Goal: Transaction & Acquisition: Book appointment/travel/reservation

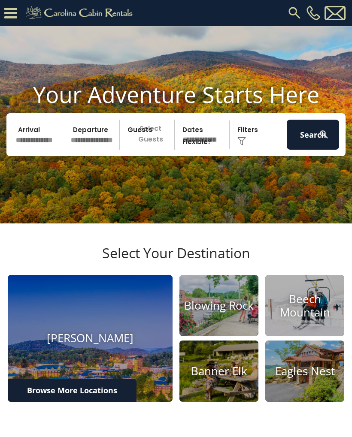
click at [323, 135] on img at bounding box center [324, 134] width 11 height 11
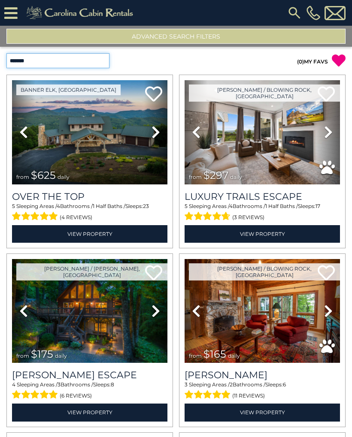
click at [103, 58] on select "**********" at bounding box center [57, 60] width 103 height 15
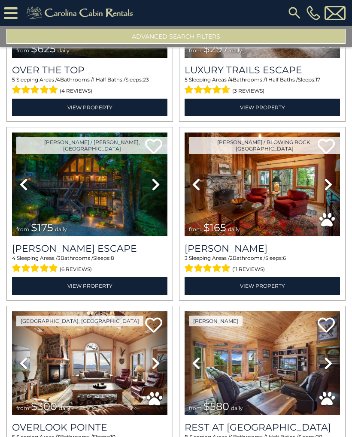
scroll to position [126, 0]
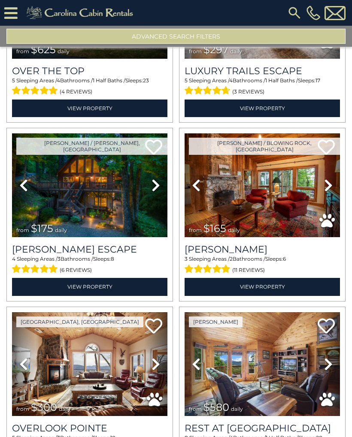
click at [331, 191] on icon at bounding box center [328, 186] width 9 height 14
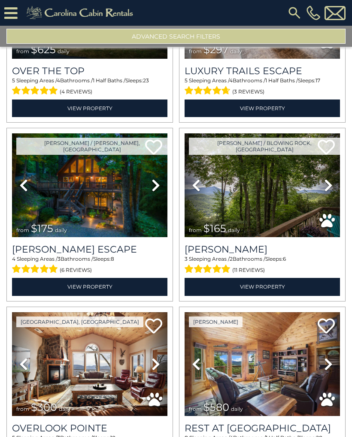
click at [330, 195] on link "Next" at bounding box center [328, 186] width 23 height 104
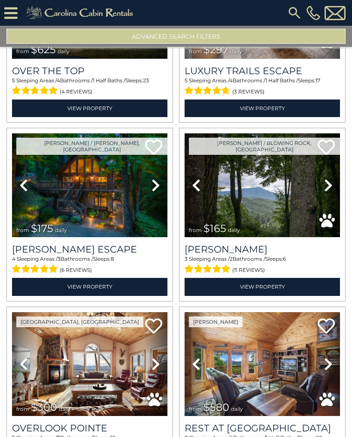
click at [337, 188] on link "Next" at bounding box center [328, 186] width 23 height 104
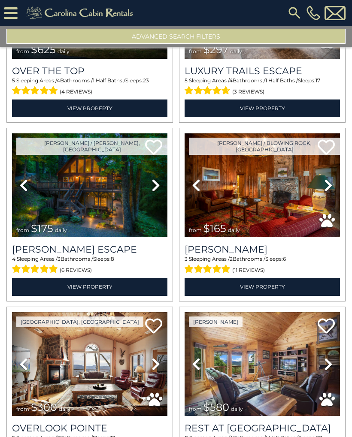
click at [331, 189] on icon at bounding box center [328, 186] width 9 height 14
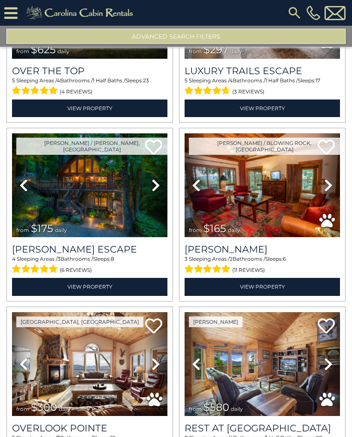
click at [332, 187] on icon at bounding box center [328, 186] width 9 height 14
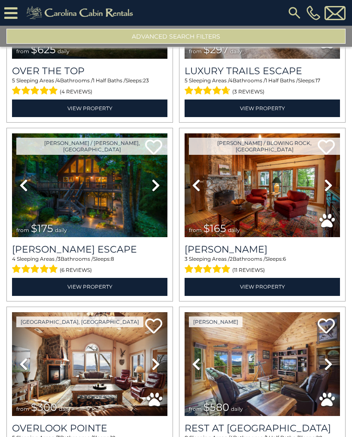
click at [331, 187] on icon at bounding box center [328, 186] width 9 height 14
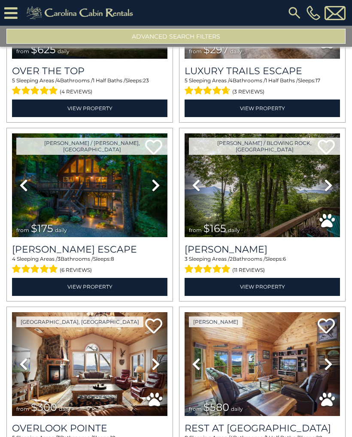
click at [333, 185] on link "Next" at bounding box center [328, 186] width 23 height 104
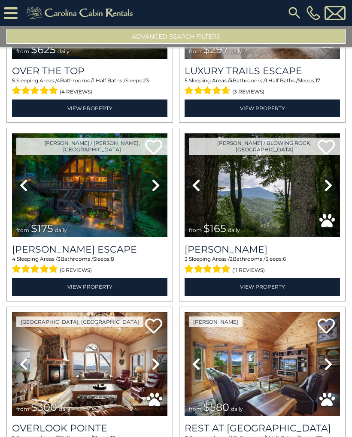
click at [157, 189] on icon at bounding box center [156, 186] width 9 height 14
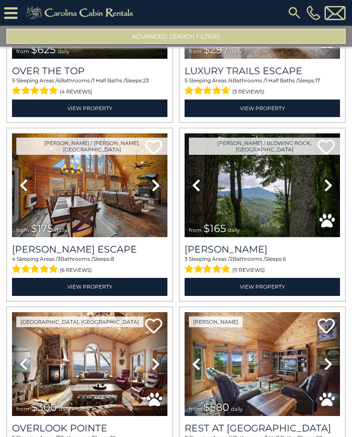
click at [122, 206] on img at bounding box center [89, 186] width 155 height 104
click at [299, 8] on img at bounding box center [294, 12] width 15 height 15
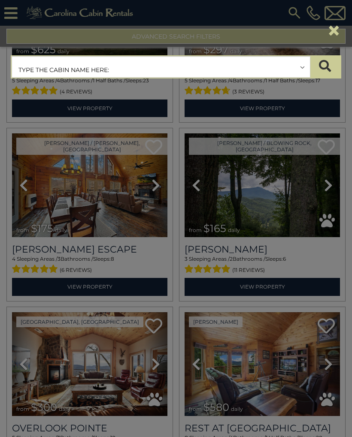
click at [105, 71] on input "text" at bounding box center [161, 67] width 298 height 21
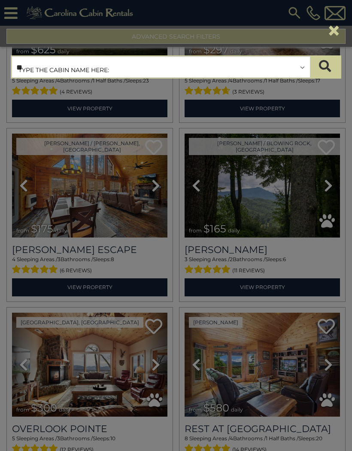
type input "*"
type input "*****"
click at [328, 71] on icon "submit" at bounding box center [325, 66] width 12 height 12
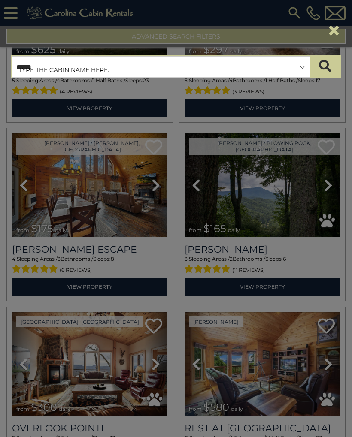
click at [262, 179] on div "**********" at bounding box center [176, 218] width 352 height 437
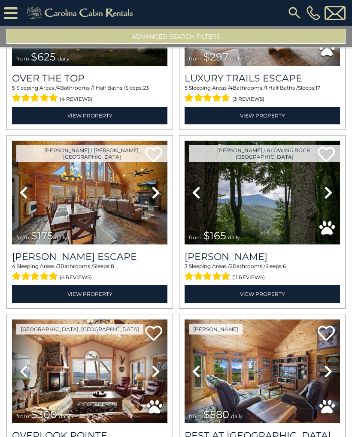
scroll to position [118, 0]
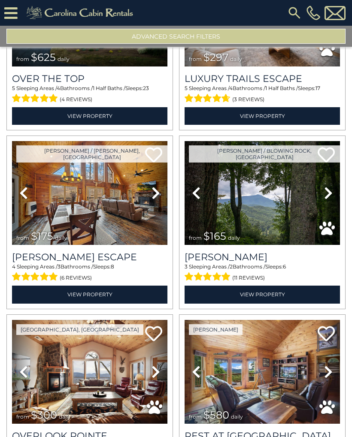
click at [159, 153] on icon at bounding box center [153, 154] width 17 height 17
click at [89, 278] on span "(6 reviews)" at bounding box center [76, 278] width 32 height 11
click at [60, 273] on span "(6 reviews)" at bounding box center [76, 278] width 32 height 11
click at [106, 295] on link "View Property" at bounding box center [89, 295] width 155 height 18
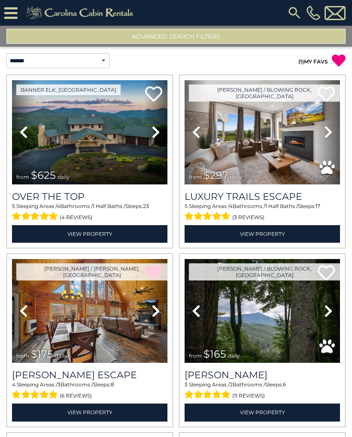
scroll to position [-1, 0]
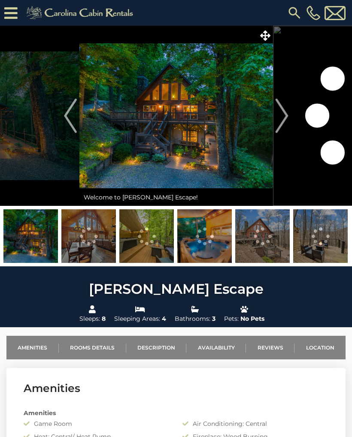
click at [281, 125] on img "Next" at bounding box center [281, 116] width 13 height 34
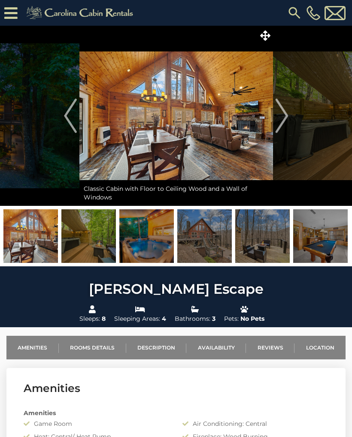
click at [287, 124] on img "Next" at bounding box center [281, 116] width 13 height 34
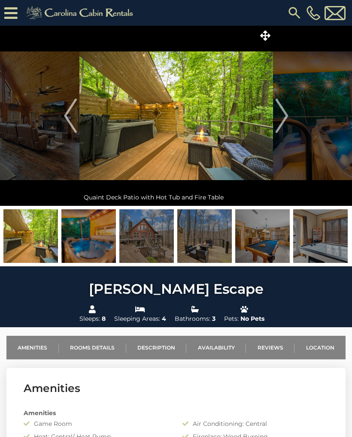
click at [285, 123] on img "Next" at bounding box center [281, 116] width 13 height 34
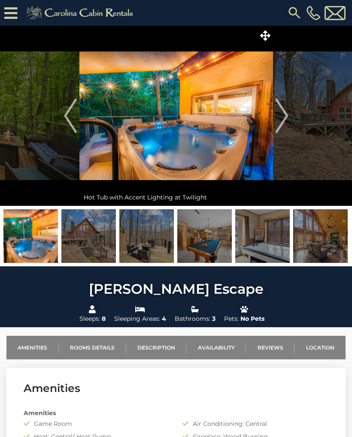
click at [285, 122] on img "Next" at bounding box center [281, 116] width 13 height 34
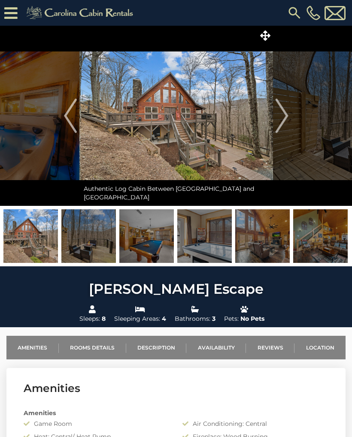
click at [288, 122] on img "Next" at bounding box center [281, 116] width 13 height 34
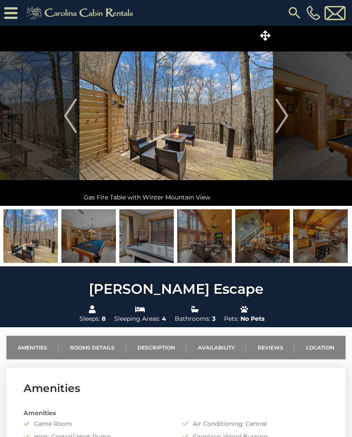
click at [284, 124] on img "Next" at bounding box center [281, 116] width 13 height 34
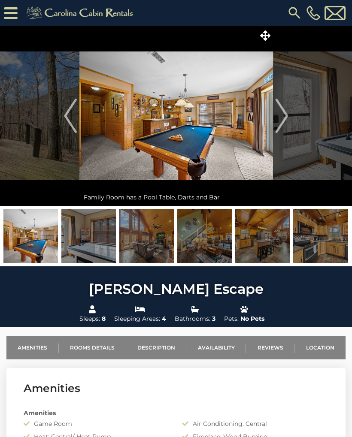
click at [286, 121] on img "Next" at bounding box center [281, 116] width 13 height 34
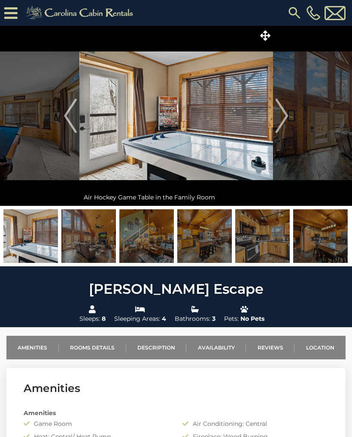
click at [289, 125] on button "Next" at bounding box center [282, 116] width 18 height 180
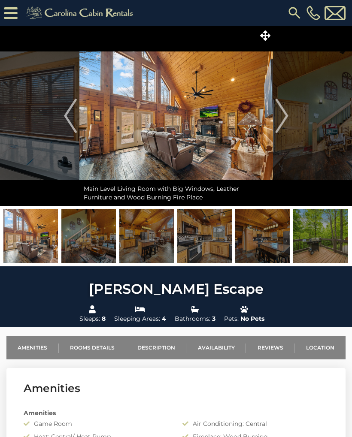
click at [286, 124] on img "Next" at bounding box center [281, 116] width 13 height 34
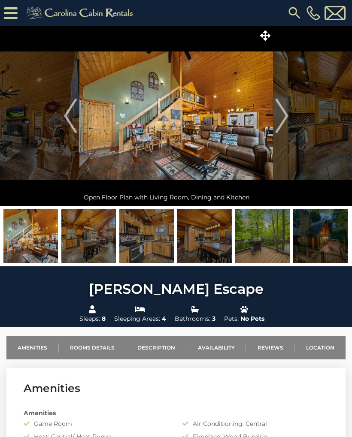
click at [287, 124] on img "Next" at bounding box center [281, 116] width 13 height 34
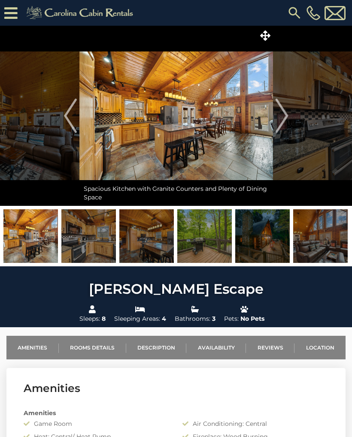
click at [288, 124] on img "Next" at bounding box center [281, 116] width 13 height 34
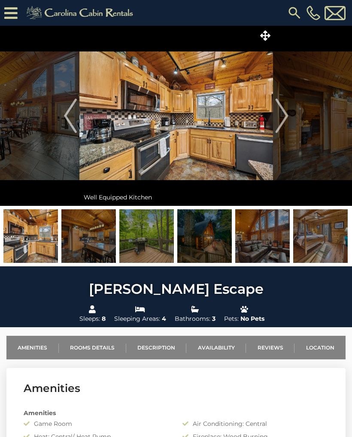
click at [286, 121] on img "Next" at bounding box center [281, 116] width 13 height 34
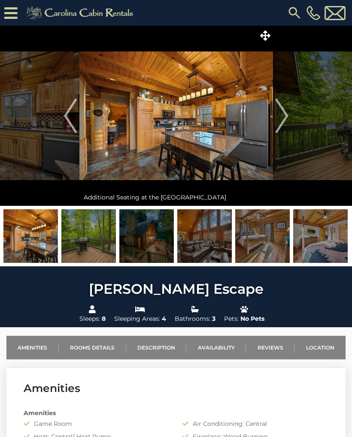
click at [288, 120] on img "Next" at bounding box center [281, 116] width 13 height 34
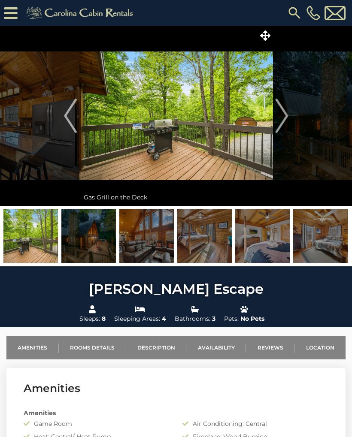
click at [284, 123] on img "Next" at bounding box center [281, 116] width 13 height 34
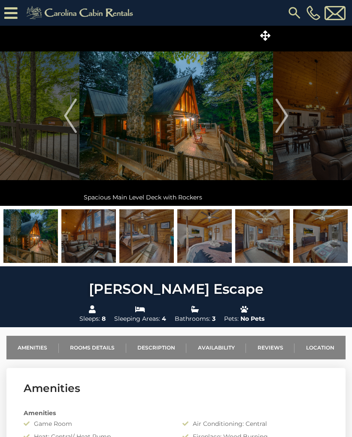
click at [224, 347] on link "Availability" at bounding box center [216, 348] width 60 height 24
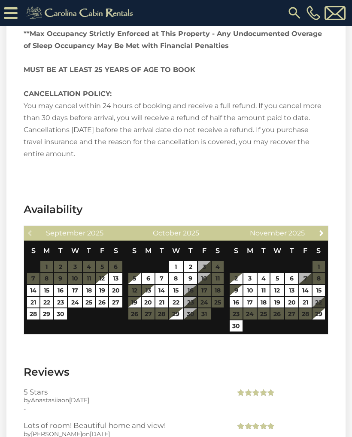
scroll to position [1703, 0]
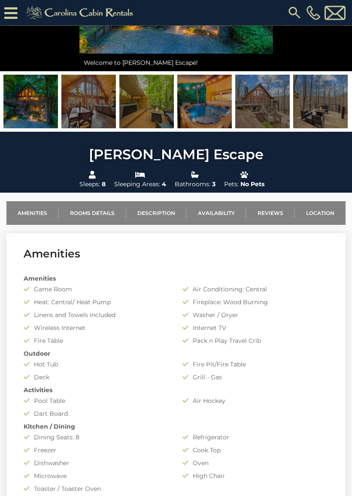
scroll to position [152, 0]
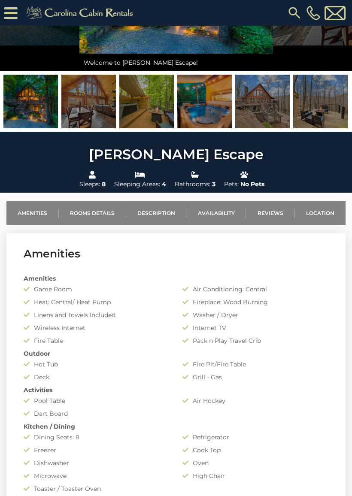
click at [325, 214] on link "Location" at bounding box center [320, 213] width 51 height 24
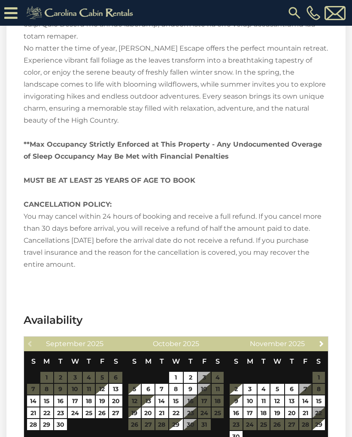
scroll to position [1502, 0]
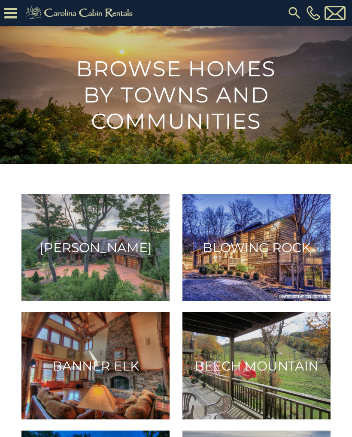
click at [143, 263] on img at bounding box center [95, 247] width 148 height 107
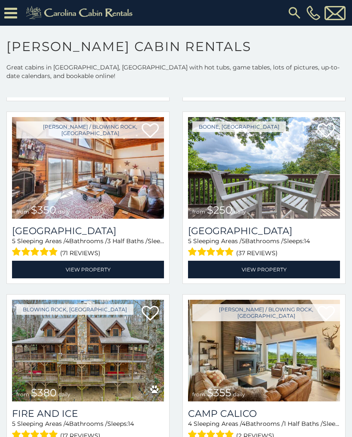
scroll to position [1667, 0]
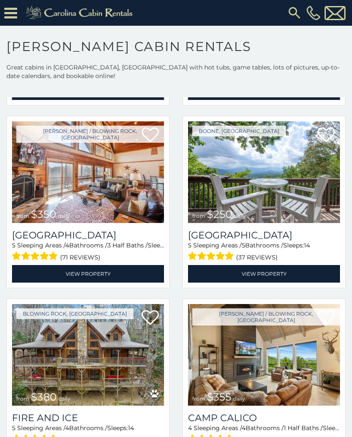
click at [273, 281] on link "View Property" at bounding box center [264, 274] width 152 height 18
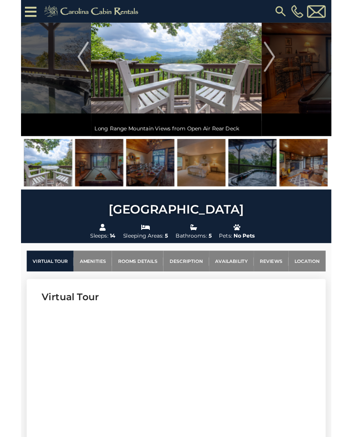
scroll to position [93, 0]
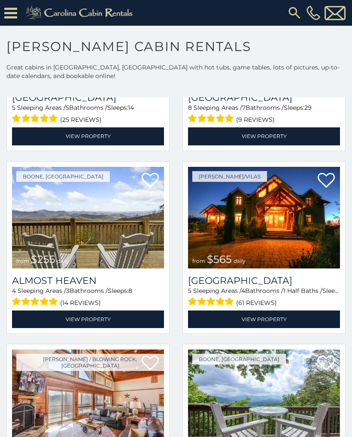
scroll to position [1433, 0]
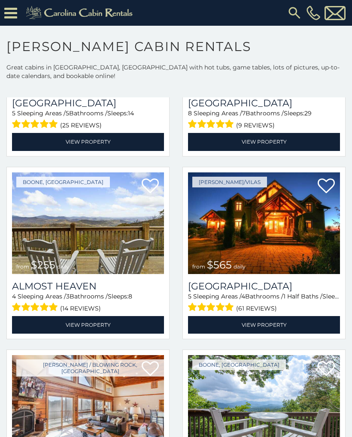
click at [128, 269] on img at bounding box center [88, 224] width 152 height 102
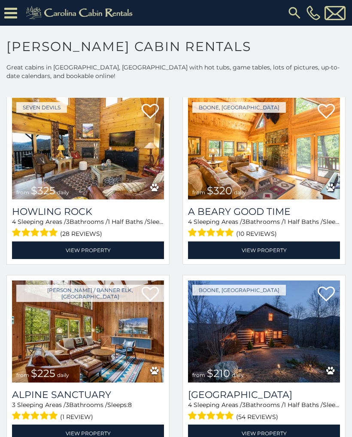
scroll to position [2427, 0]
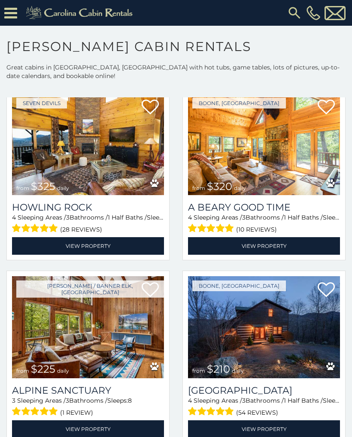
click at [278, 349] on img at bounding box center [264, 327] width 152 height 102
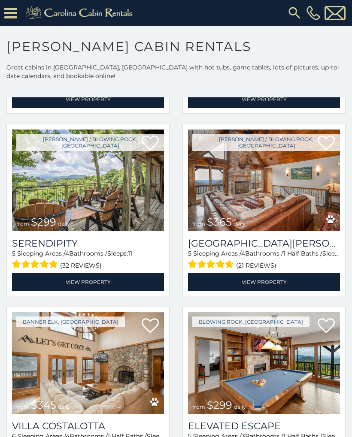
scroll to position [2758, 0]
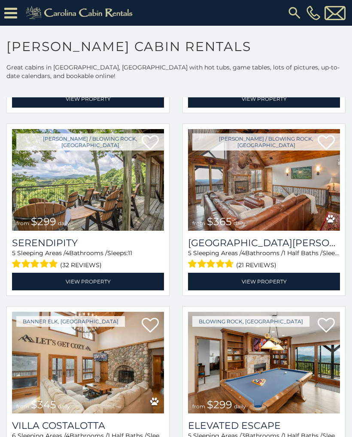
click at [131, 205] on img at bounding box center [88, 180] width 152 height 102
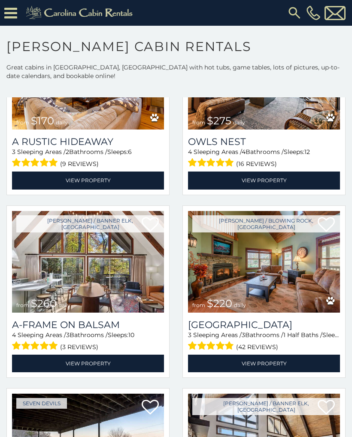
scroll to position [3775, 0]
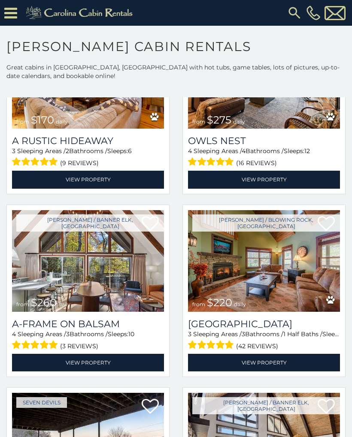
click at [276, 369] on link "View Property" at bounding box center [264, 363] width 152 height 18
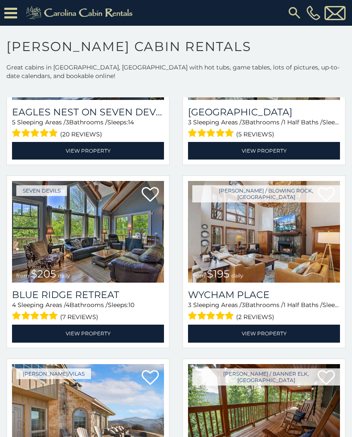
scroll to position [4190, 0]
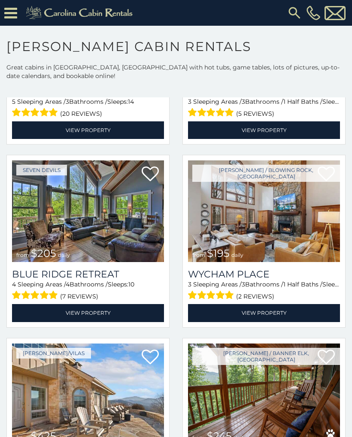
click at [279, 240] on img at bounding box center [264, 212] width 152 height 102
click at [270, 322] on link "View Property" at bounding box center [264, 313] width 152 height 18
click at [327, 181] on icon at bounding box center [326, 174] width 17 height 17
click at [300, 214] on img at bounding box center [264, 212] width 152 height 102
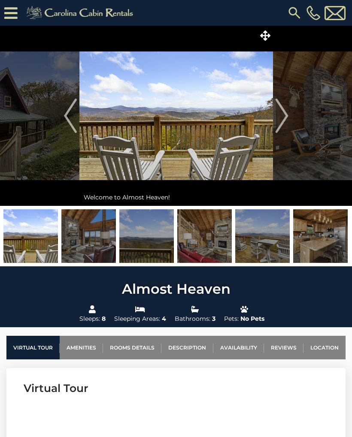
click at [286, 125] on img "Next" at bounding box center [281, 116] width 13 height 34
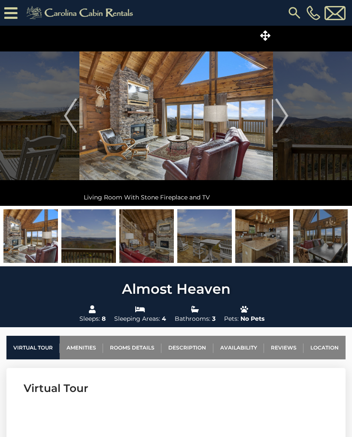
click at [288, 115] on img "Next" at bounding box center [281, 116] width 13 height 34
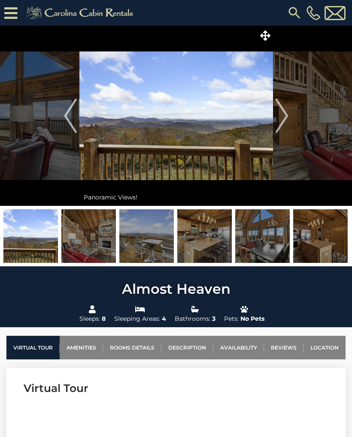
click at [289, 118] on button "Next" at bounding box center [282, 116] width 18 height 180
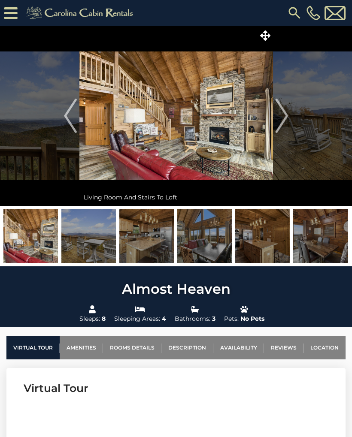
click at [286, 118] on img "Next" at bounding box center [281, 116] width 13 height 34
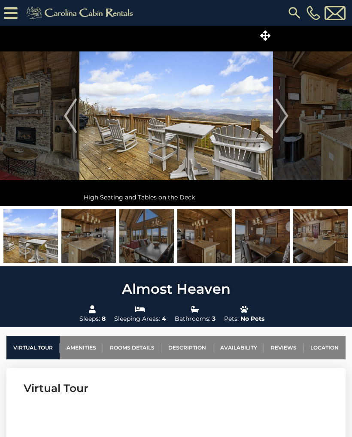
click at [289, 115] on button "Next" at bounding box center [282, 116] width 18 height 180
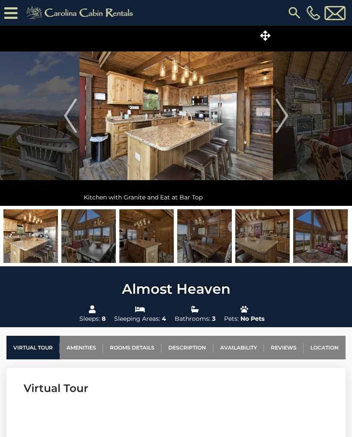
click at [287, 117] on img "Next" at bounding box center [281, 116] width 13 height 34
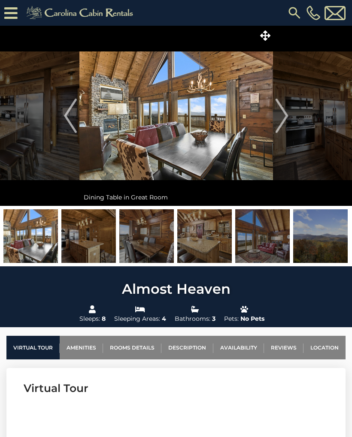
click at [290, 115] on button "Next" at bounding box center [282, 116] width 18 height 180
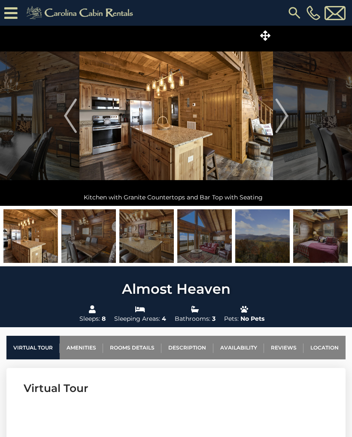
click at [289, 115] on button "Next" at bounding box center [282, 116] width 18 height 180
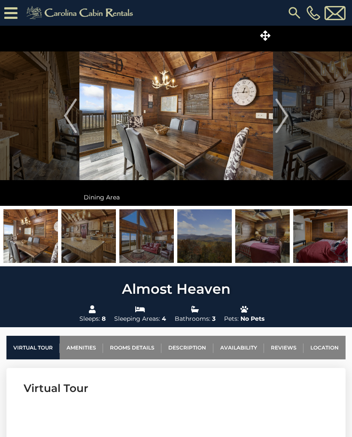
click at [289, 118] on button "Next" at bounding box center [282, 116] width 18 height 180
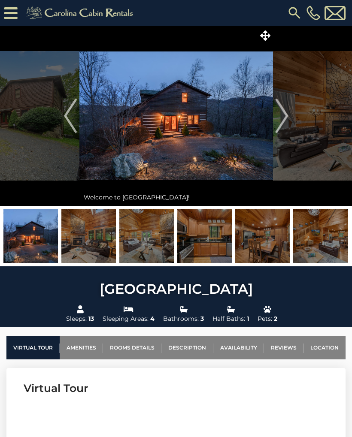
click at [276, 123] on img "Next" at bounding box center [281, 116] width 13 height 34
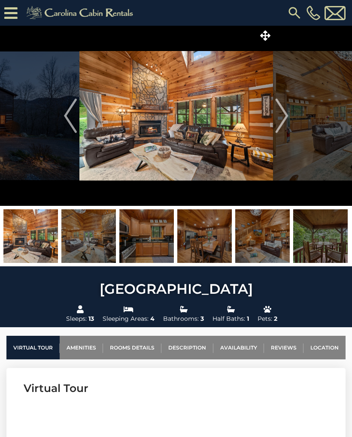
click at [290, 121] on button "Next" at bounding box center [282, 116] width 18 height 180
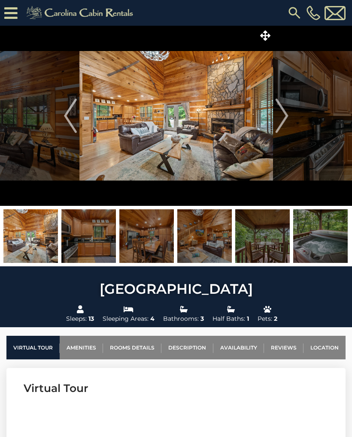
click at [284, 118] on img "Next" at bounding box center [281, 116] width 13 height 34
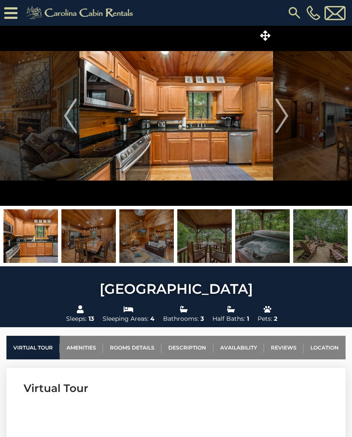
click at [289, 116] on button "Next" at bounding box center [282, 116] width 18 height 180
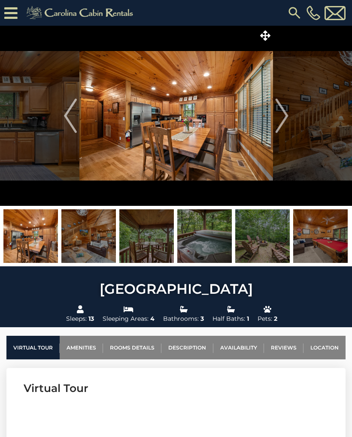
click at [290, 118] on button "Next" at bounding box center [282, 116] width 18 height 180
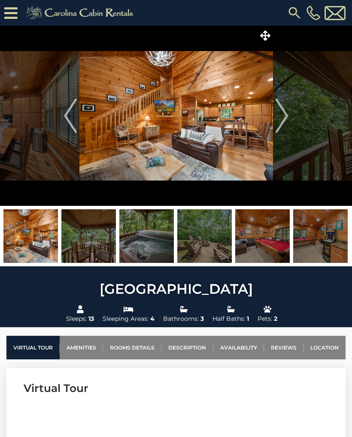
click at [286, 117] on img "Next" at bounding box center [281, 116] width 13 height 34
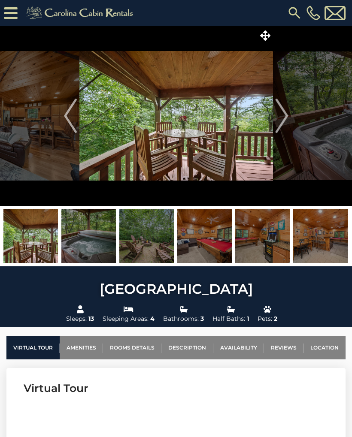
click at [289, 115] on button "Next" at bounding box center [282, 116] width 18 height 180
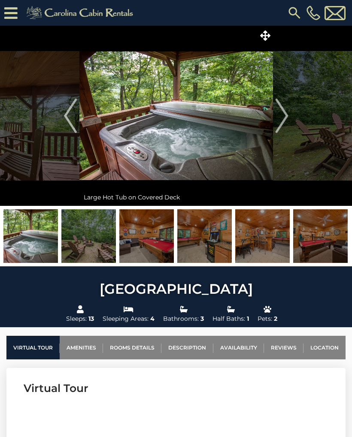
click at [289, 114] on button "Next" at bounding box center [282, 116] width 18 height 180
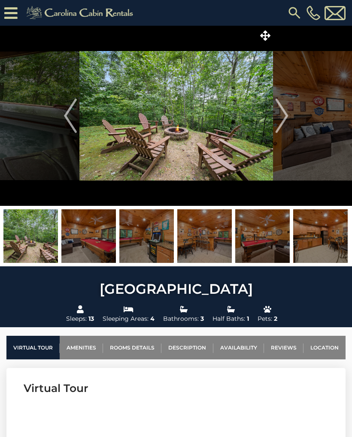
click at [290, 115] on button "Next" at bounding box center [282, 116] width 18 height 180
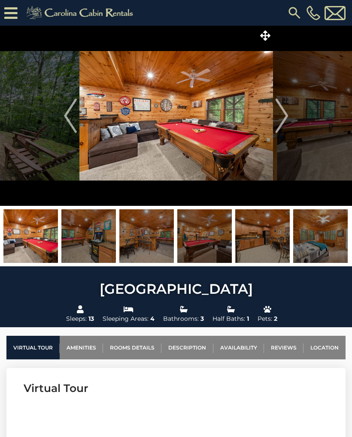
click at [289, 117] on button "Next" at bounding box center [282, 116] width 18 height 180
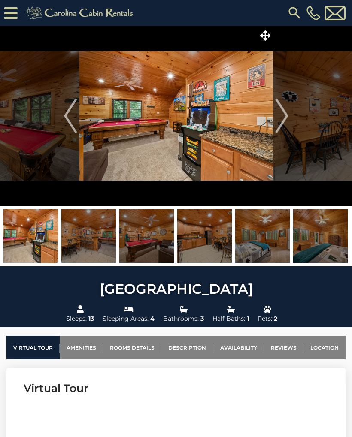
click at [290, 117] on button "Next" at bounding box center [282, 116] width 18 height 180
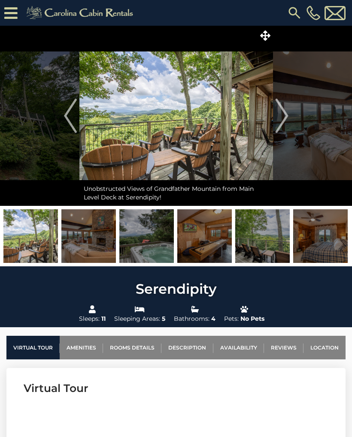
click at [276, 125] on img "Next" at bounding box center [281, 116] width 13 height 34
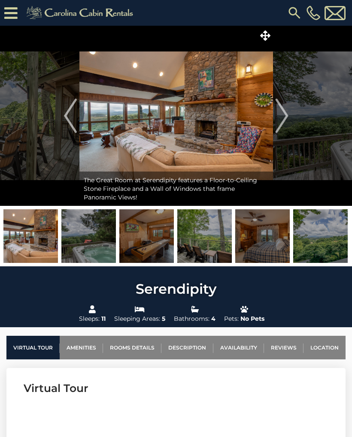
click at [289, 124] on button "Next" at bounding box center [282, 116] width 18 height 180
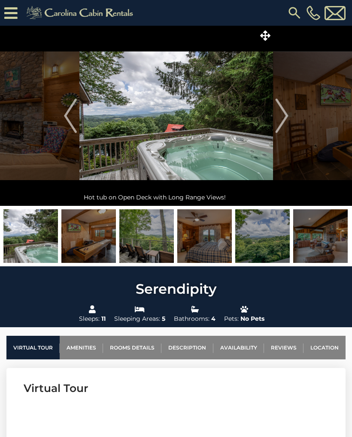
click at [290, 119] on button "Next" at bounding box center [282, 116] width 18 height 180
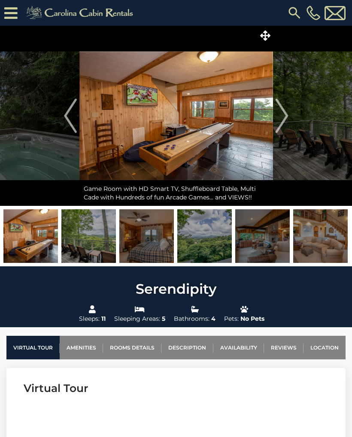
click at [290, 118] on button "Next" at bounding box center [282, 116] width 18 height 180
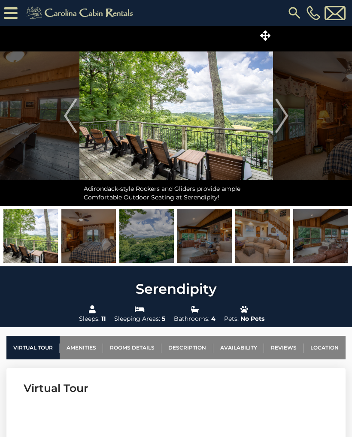
click at [289, 117] on button "Next" at bounding box center [282, 116] width 18 height 180
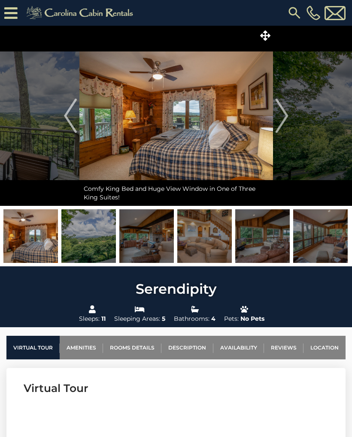
click at [287, 119] on img "Next" at bounding box center [281, 116] width 13 height 34
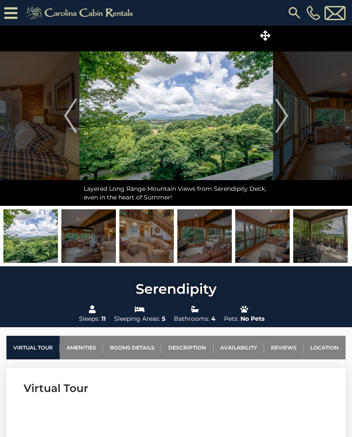
click at [289, 117] on button "Next" at bounding box center [282, 116] width 18 height 180
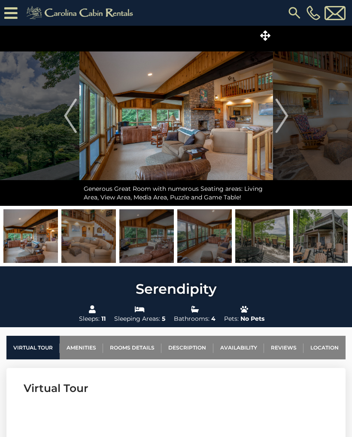
click at [290, 118] on button "Next" at bounding box center [282, 116] width 18 height 180
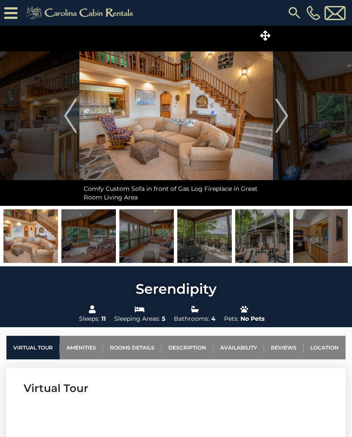
click at [289, 117] on button "Next" at bounding box center [282, 116] width 18 height 180
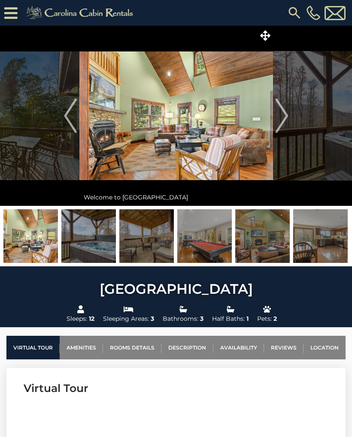
click at [261, 248] on img at bounding box center [262, 237] width 55 height 54
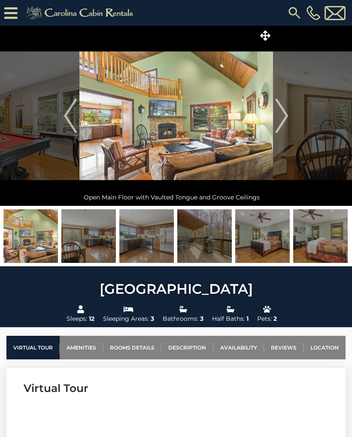
click at [286, 121] on img "Next" at bounding box center [281, 116] width 13 height 34
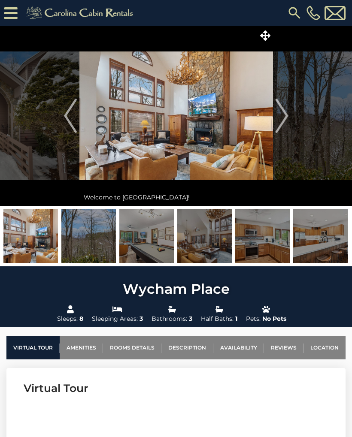
click at [279, 123] on img "Next" at bounding box center [281, 116] width 13 height 34
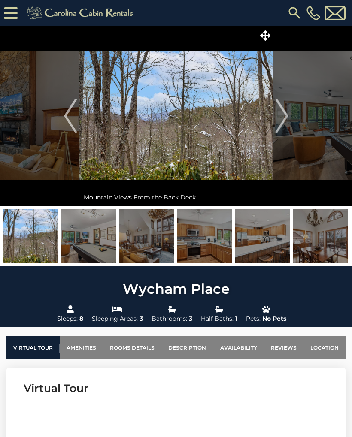
click at [280, 124] on img "Next" at bounding box center [281, 116] width 13 height 34
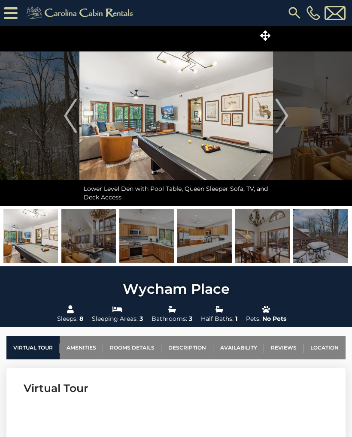
click at [290, 117] on button "Next" at bounding box center [282, 116] width 18 height 180
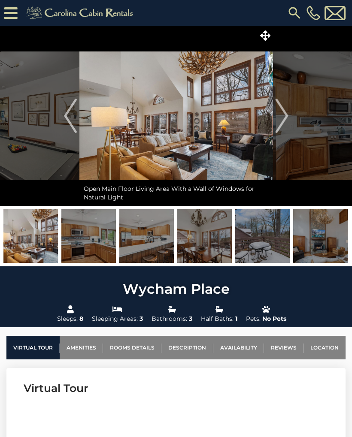
click at [284, 118] on img "Next" at bounding box center [281, 116] width 13 height 34
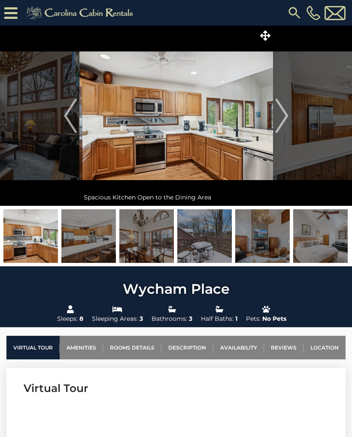
click at [288, 118] on img "Next" at bounding box center [281, 116] width 13 height 34
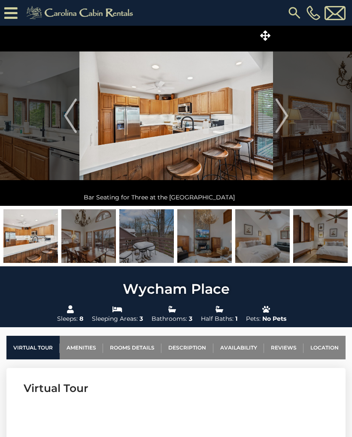
click at [290, 116] on button "Next" at bounding box center [282, 116] width 18 height 180
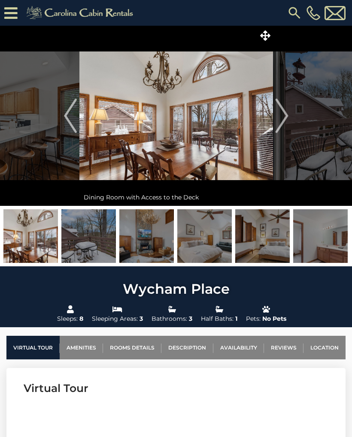
click at [290, 120] on button "Next" at bounding box center [282, 116] width 18 height 180
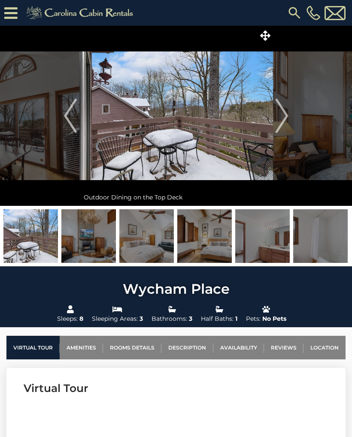
click at [284, 120] on img "Next" at bounding box center [281, 116] width 13 height 34
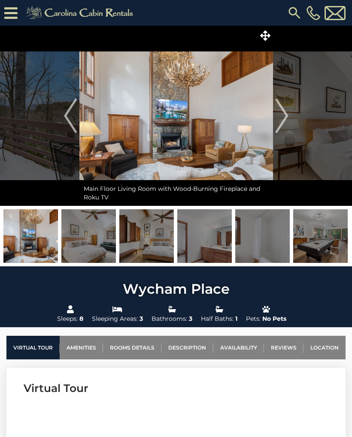
click at [282, 123] on img "Next" at bounding box center [281, 116] width 13 height 34
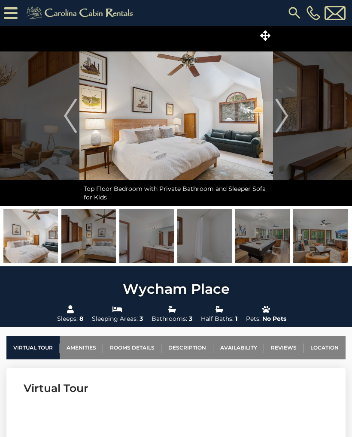
click at [289, 118] on button "Next" at bounding box center [282, 116] width 18 height 180
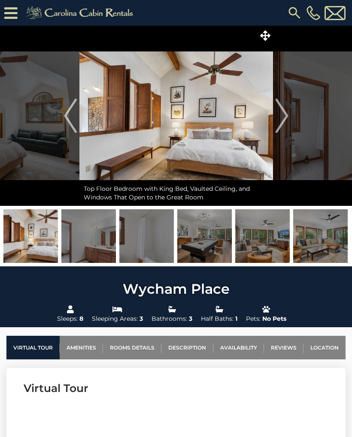
click at [289, 118] on button "Next" at bounding box center [282, 116] width 18 height 180
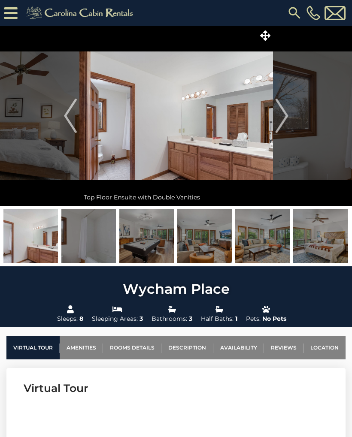
click at [290, 119] on button "Next" at bounding box center [282, 116] width 18 height 180
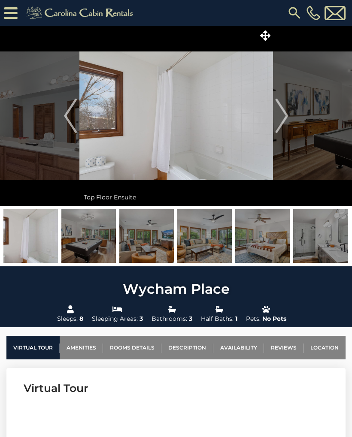
click at [288, 118] on img "Next" at bounding box center [281, 116] width 13 height 34
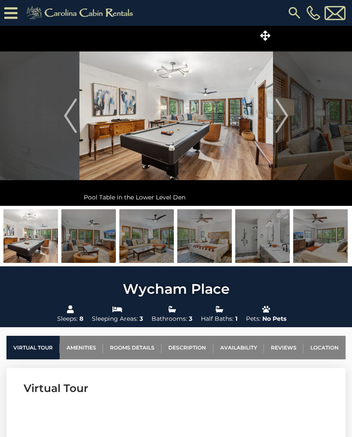
click at [286, 121] on img "Next" at bounding box center [281, 116] width 13 height 34
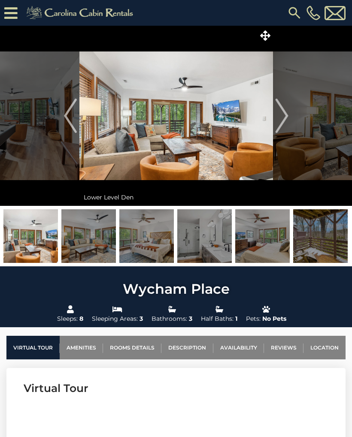
click at [283, 119] on img "Next" at bounding box center [281, 116] width 13 height 34
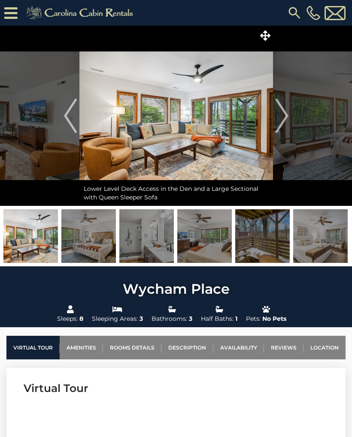
click at [287, 122] on img "Next" at bounding box center [281, 116] width 13 height 34
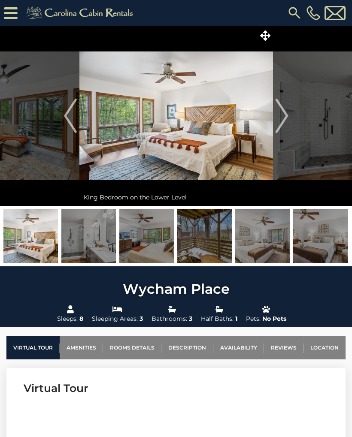
click at [283, 120] on img "Next" at bounding box center [281, 116] width 13 height 34
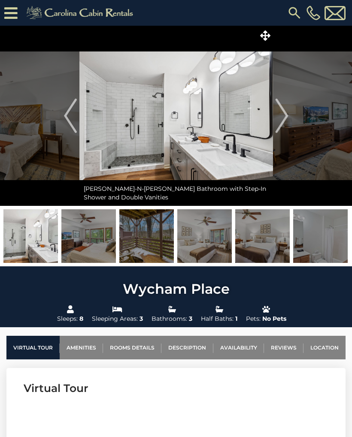
click at [288, 121] on img "Next" at bounding box center [281, 116] width 13 height 34
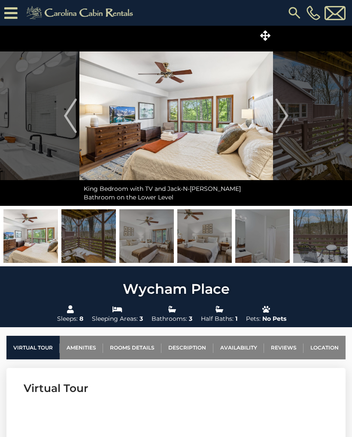
click at [286, 119] on img "Next" at bounding box center [281, 116] width 13 height 34
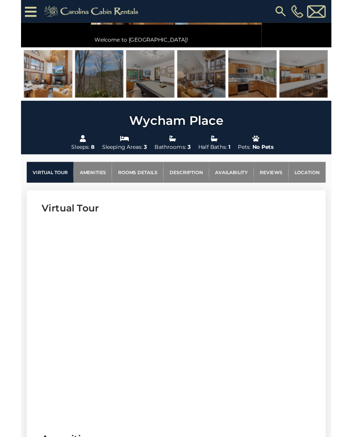
scroll to position [194, 0]
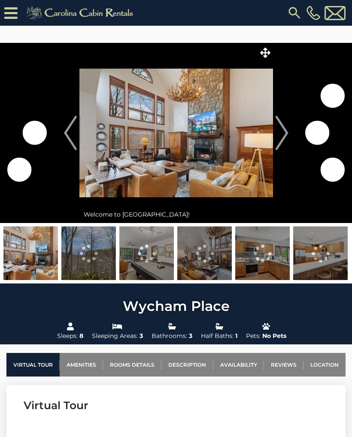
scroll to position [194, 0]
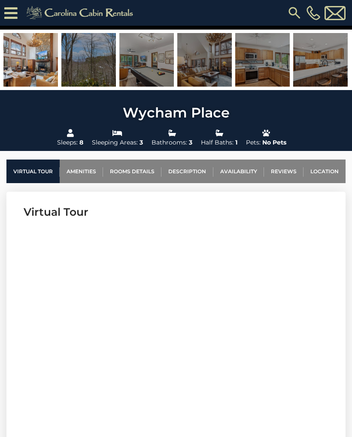
click at [243, 172] on link "Availability" at bounding box center [238, 172] width 51 height 24
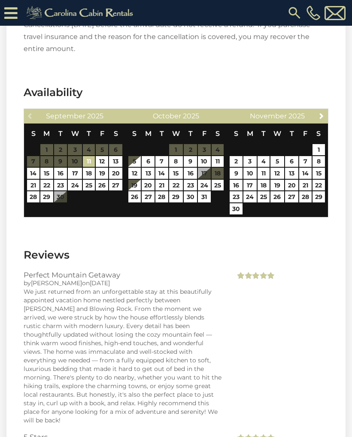
scroll to position [1994, 0]
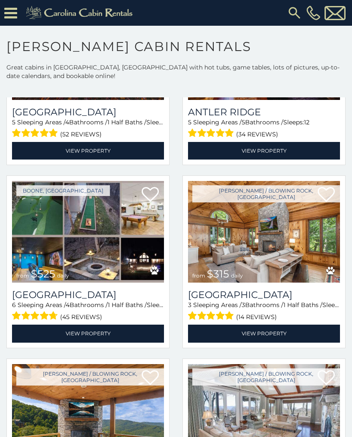
scroll to position [143, 0]
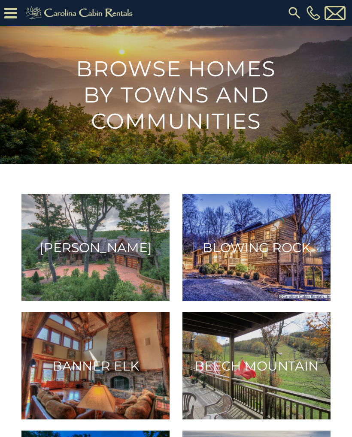
click at [126, 264] on img at bounding box center [95, 247] width 148 height 107
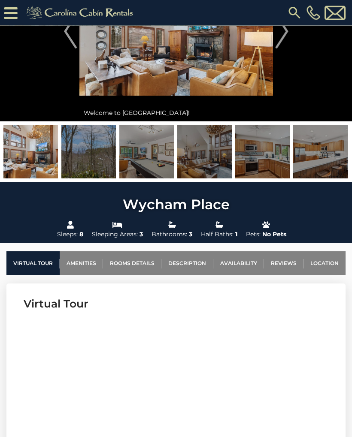
scroll to position [102, 0]
